Goal: Navigation & Orientation: Find specific page/section

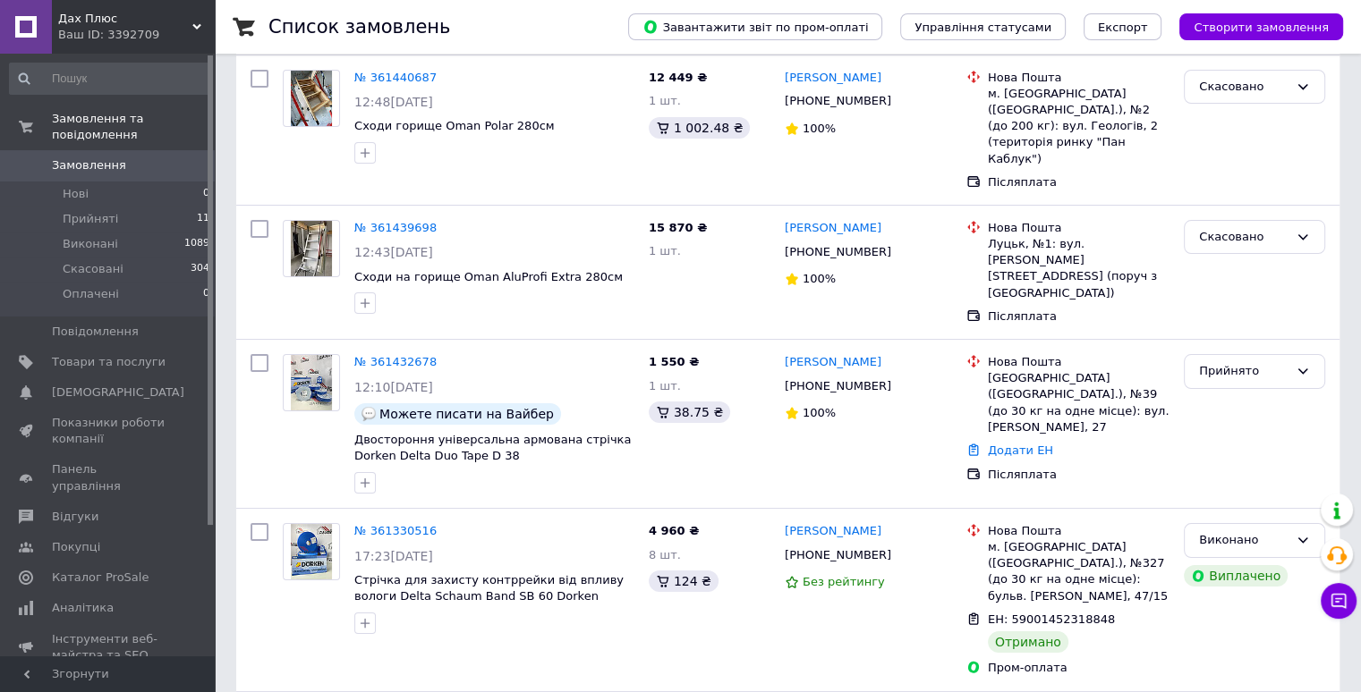
scroll to position [447, 0]
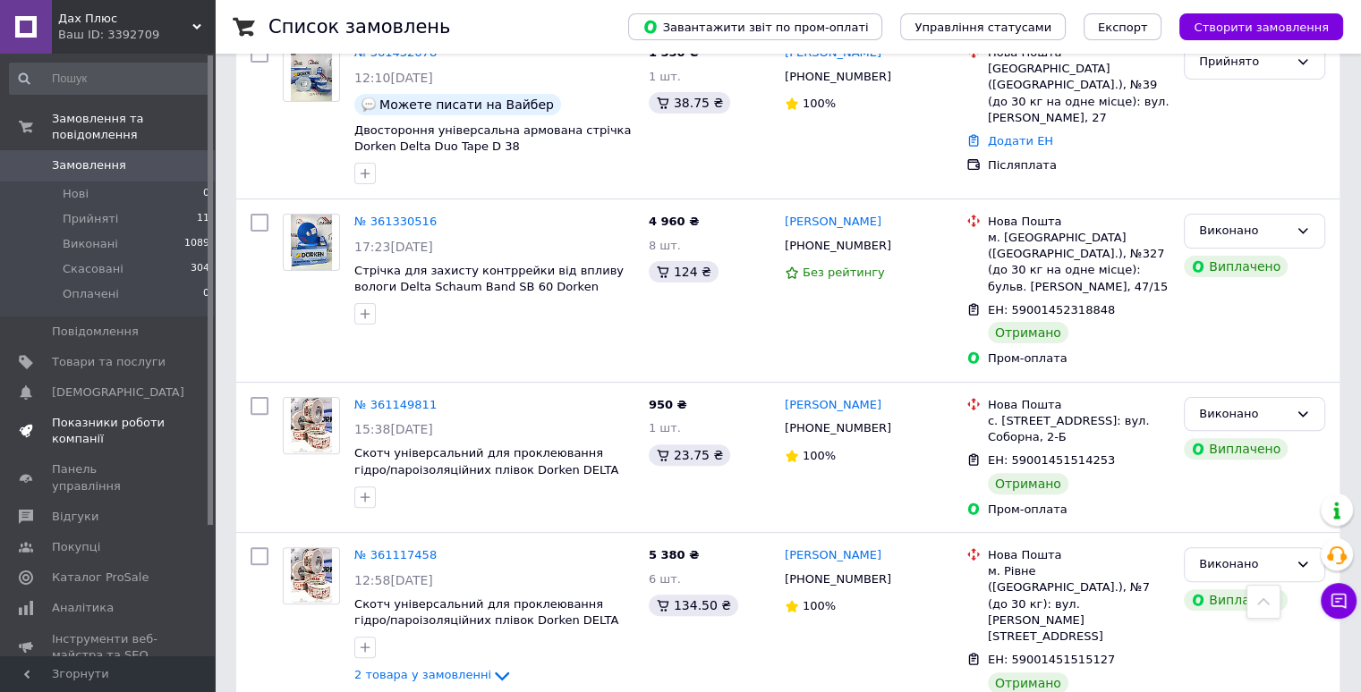
click at [140, 426] on span "Показники роботи компанії" at bounding box center [109, 431] width 114 height 32
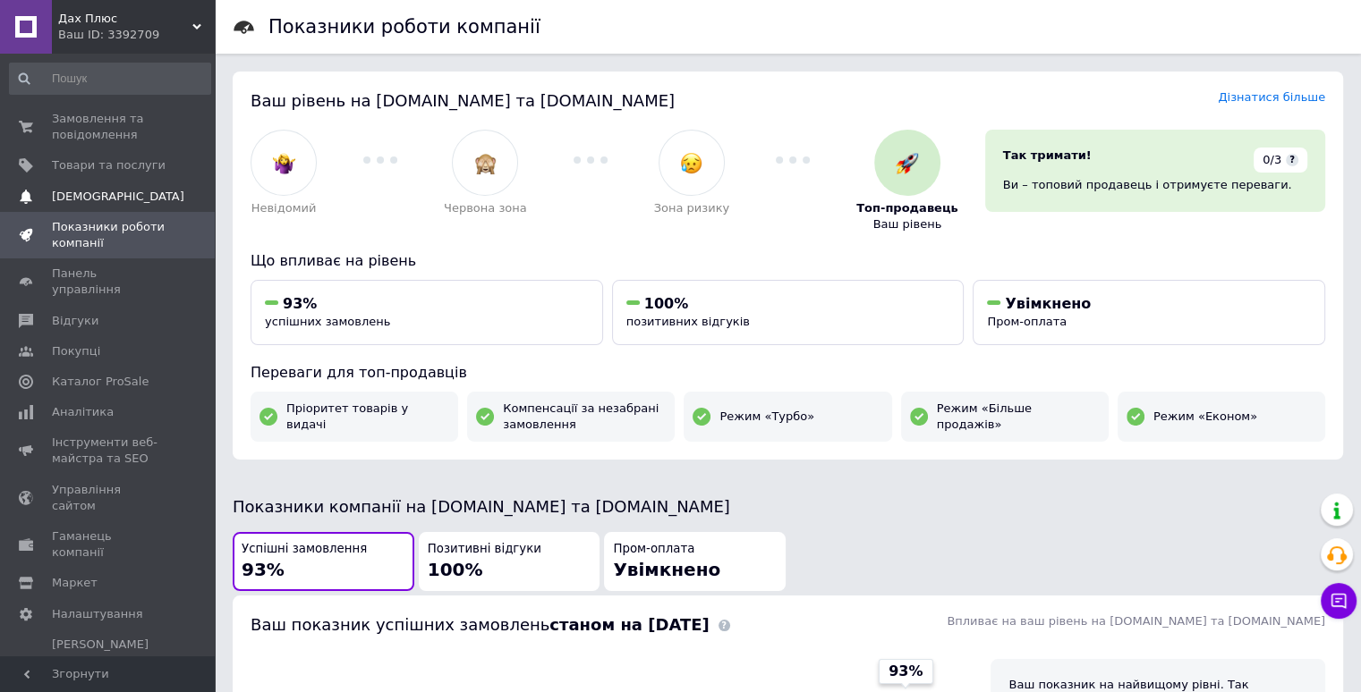
click at [115, 208] on link "Сповіщення 0 0" at bounding box center [110, 197] width 220 height 30
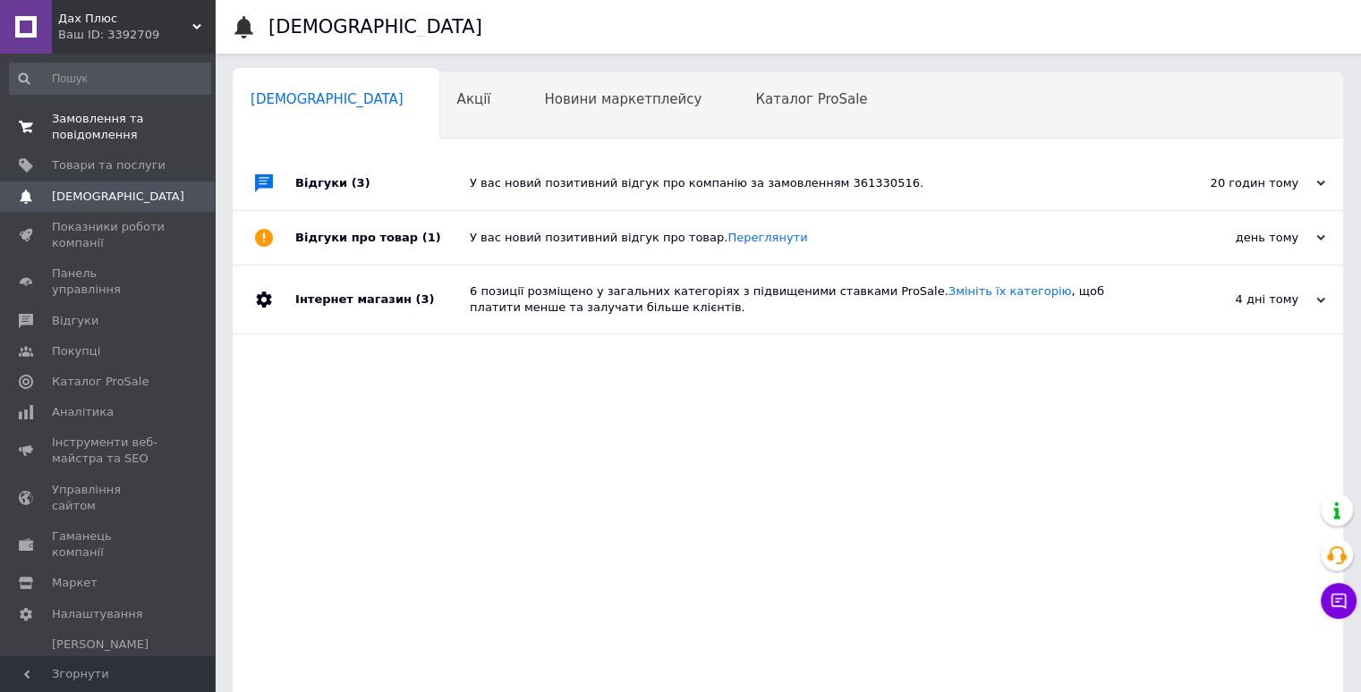
click at [57, 112] on span "Замовлення та повідомлення" at bounding box center [109, 127] width 114 height 32
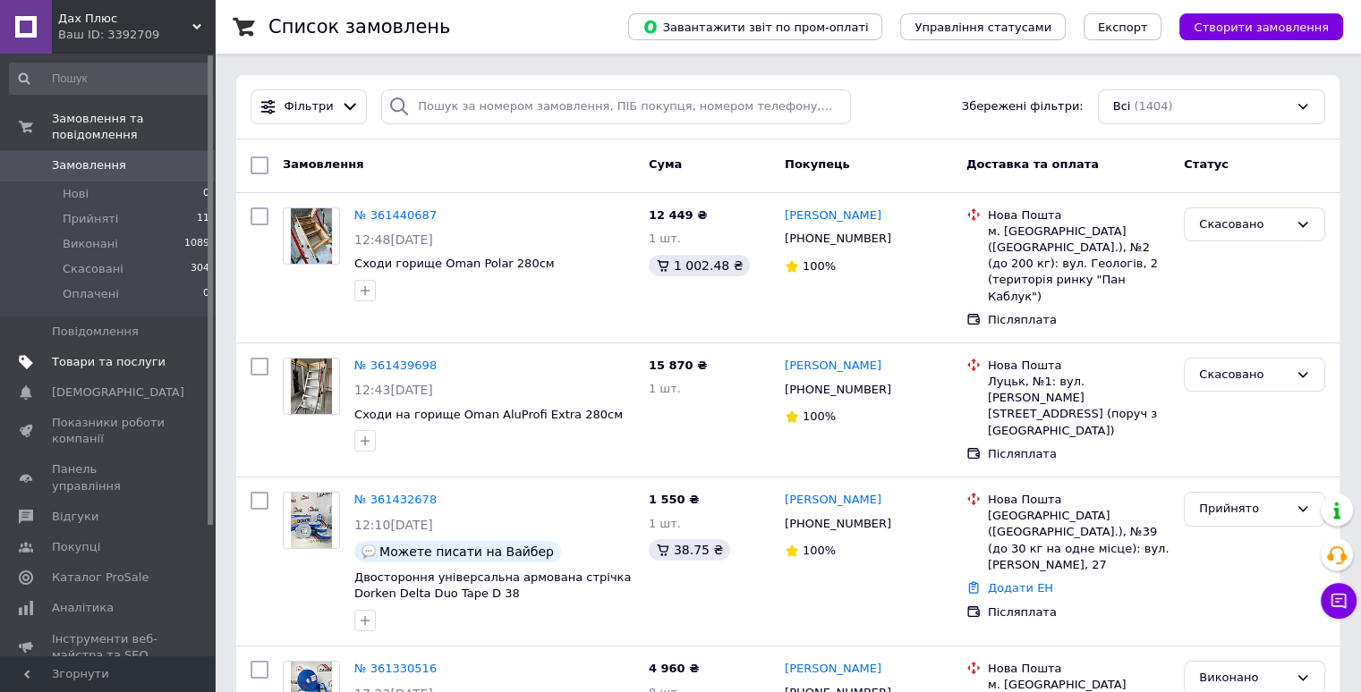
click at [123, 354] on span "Товари та послуги" at bounding box center [109, 362] width 114 height 16
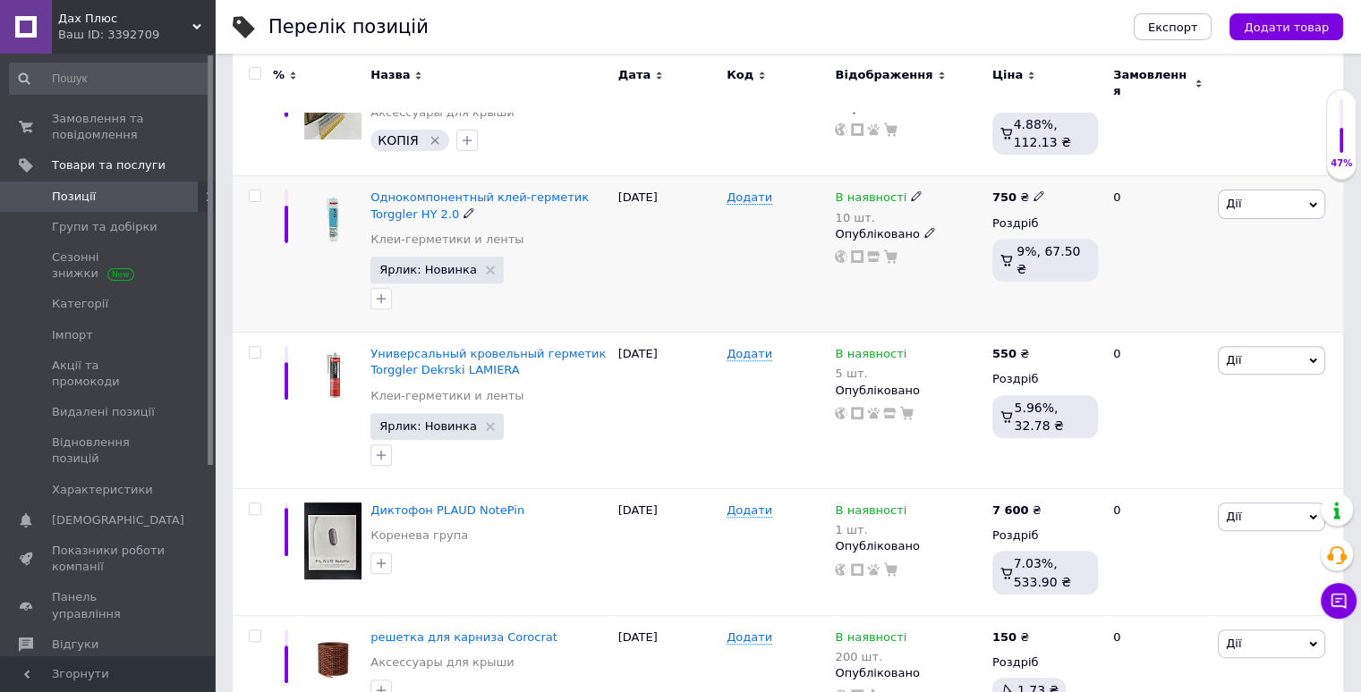
scroll to position [626, 0]
